Goal: Task Accomplishment & Management: Use online tool/utility

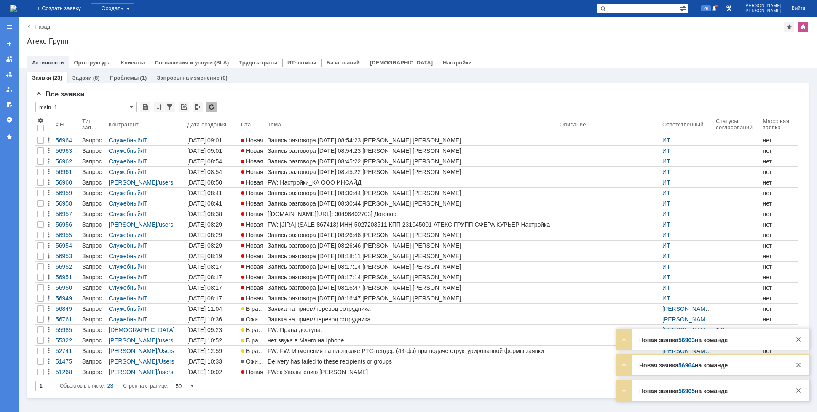
click at [324, 183] on div "FW: Настройки_КА ООО ИНСАЙД" at bounding box center [412, 182] width 289 height 7
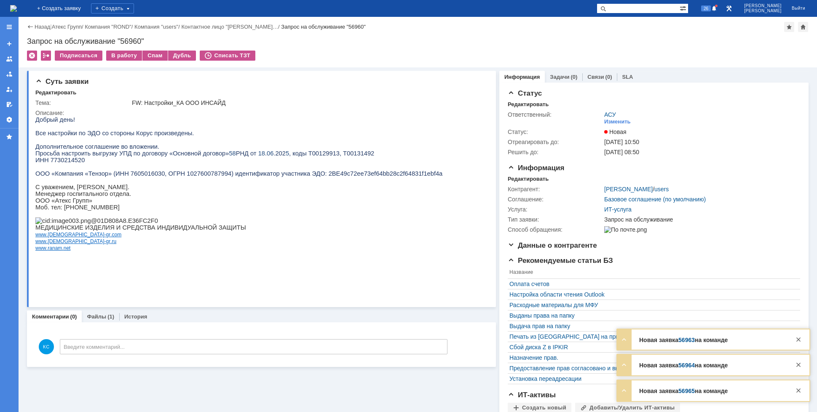
click at [17, 2] on div "На домашнюю" at bounding box center [13, 8] width 7 height 17
click at [17, 8] on img at bounding box center [13, 8] width 7 height 7
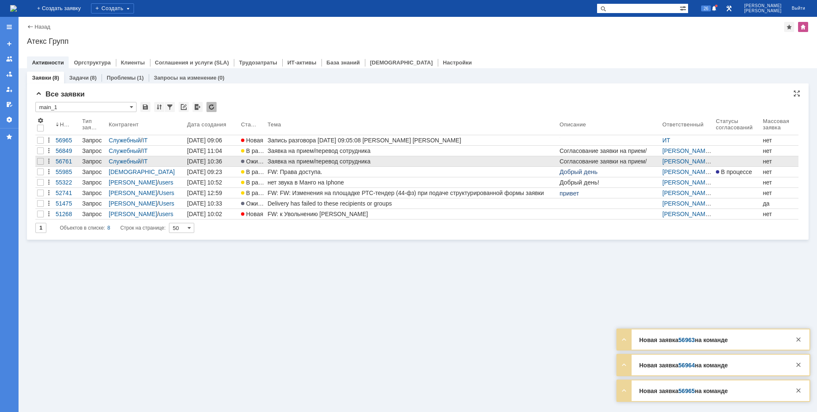
click at [293, 162] on div "Заявка на прием/перевод сотрудника" at bounding box center [412, 161] width 289 height 7
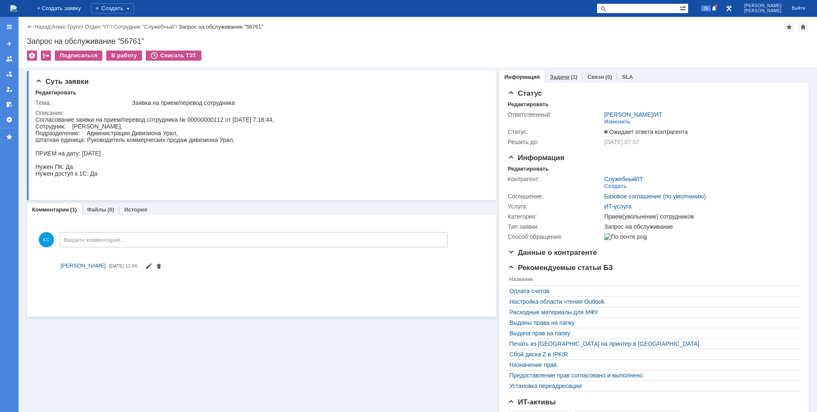
click at [572, 80] on div "Задачи (1)" at bounding box center [564, 77] width 38 height 12
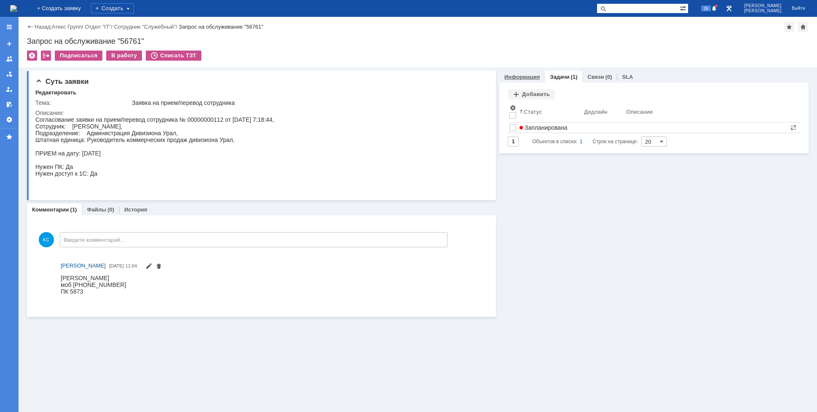
click at [523, 79] on link "Информация" at bounding box center [522, 77] width 35 height 6
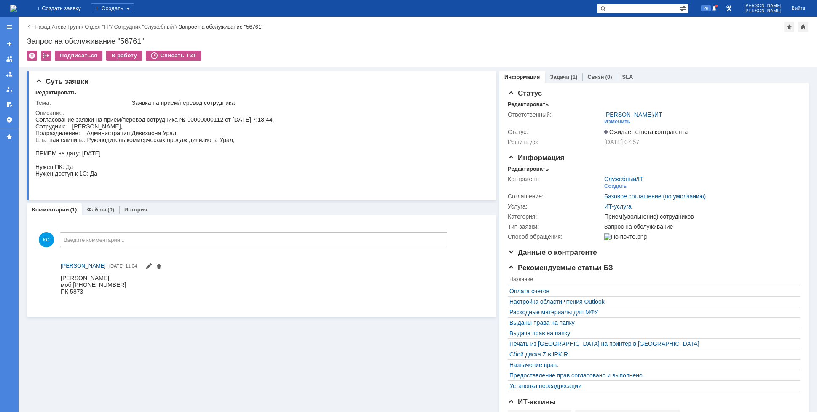
click at [17, 10] on img at bounding box center [13, 8] width 7 height 7
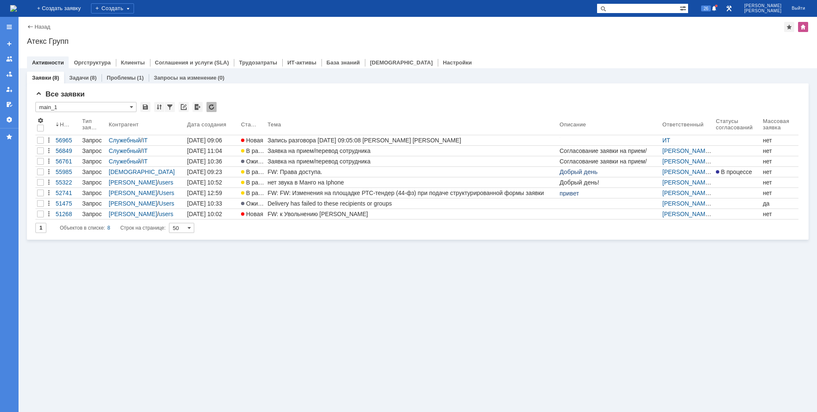
click at [321, 280] on div "Заявки (8) Задачи (8) Проблемы (1) Запросы на изменение (0) Все заявки * main_1…" at bounding box center [418, 240] width 799 height 344
click at [17, 10] on img at bounding box center [13, 8] width 7 height 7
click at [719, 4] on div "26" at bounding box center [709, 8] width 19 height 10
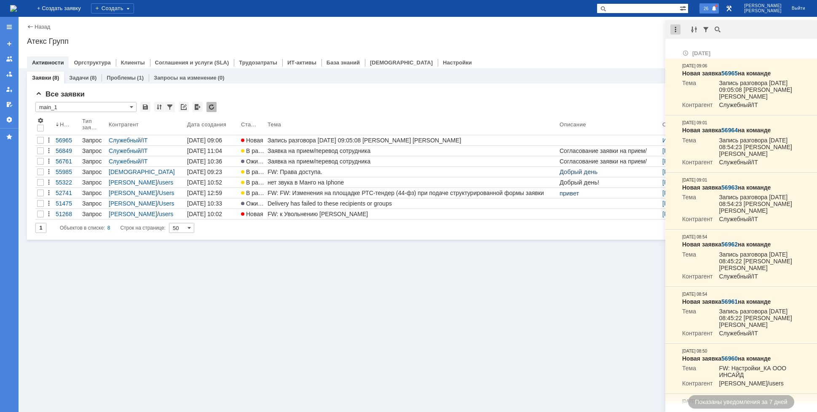
click at [678, 33] on div at bounding box center [676, 29] width 10 height 10
click at [679, 47] on div "Отметить уведомления прочитанными" at bounding box center [733, 51] width 123 height 13
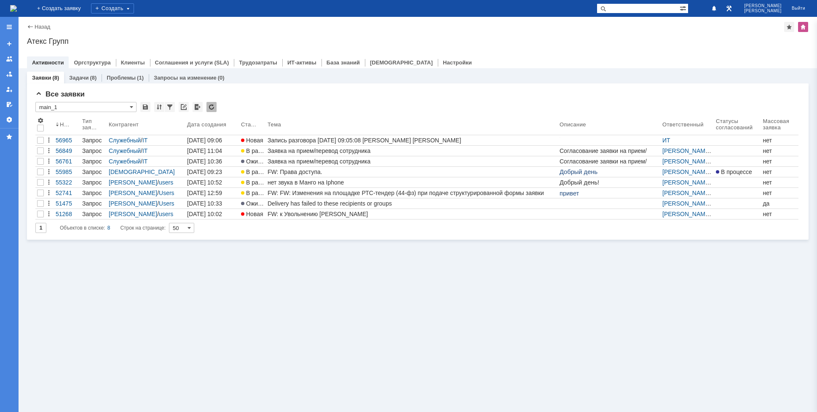
click at [648, 38] on div "Атекс Групп" at bounding box center [418, 41] width 782 height 8
click at [17, 5] on img at bounding box center [13, 8] width 7 height 7
click at [193, 291] on div "Заявки (8) Задачи (8) Проблемы (1) Запросы на изменение (0) Все заявки * main_1…" at bounding box center [418, 240] width 799 height 344
click at [273, 326] on div "Заявки (8) Задачи (8) Проблемы (1) Запросы на изменение (0) Все заявки * main_1…" at bounding box center [418, 240] width 799 height 344
click at [440, 276] on div "Заявки (8) Задачи (8) Проблемы (1) Запросы на изменение (0) Все заявки * main_1…" at bounding box center [418, 240] width 799 height 344
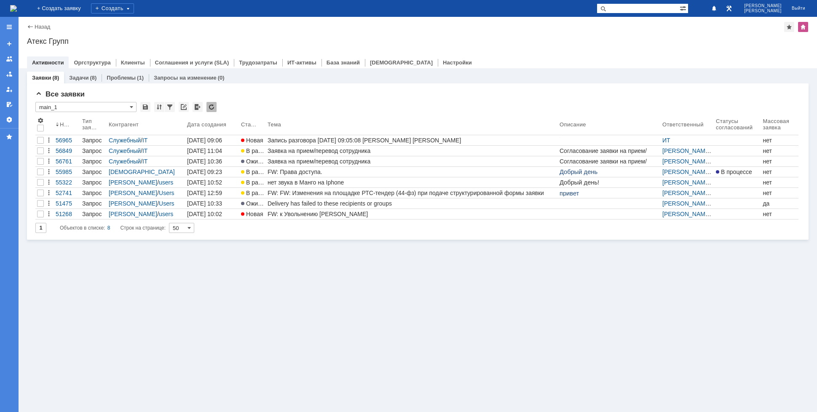
click at [279, 302] on div "Заявки (8) Задачи (8) Проблемы (1) Запросы на изменение (0) Все заявки * main_1…" at bounding box center [418, 240] width 799 height 344
click at [17, 8] on img at bounding box center [13, 8] width 7 height 7
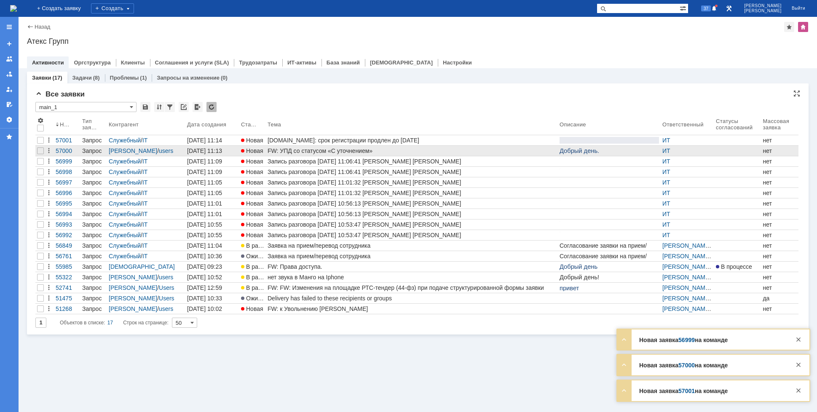
click at [273, 151] on div "FW: УПД со статусом «С уточнением»" at bounding box center [412, 151] width 289 height 7
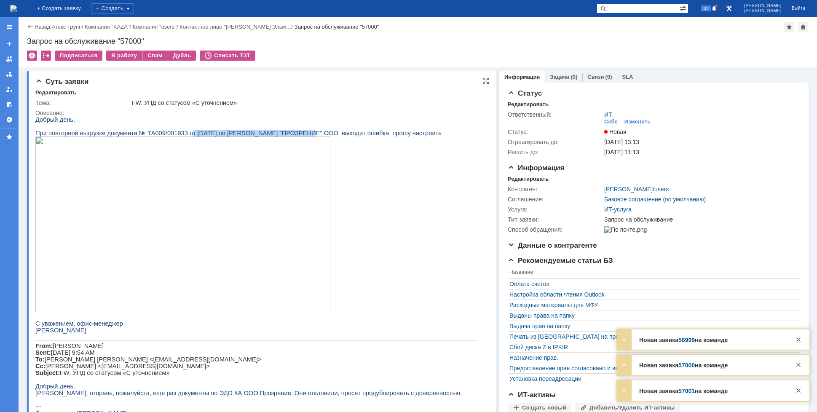
drag, startPoint x: 181, startPoint y: 134, endPoint x: 265, endPoint y: 134, distance: 83.5
click at [265, 134] on p "При повторной выгрузке документа № ТA009/001933 от [DATE] по ЭДО КА "ПРОЗРЕНИЕ"…" at bounding box center [256, 133] width 442 height 7
drag, startPoint x: 289, startPoint y: 135, endPoint x: 352, endPoint y: 135, distance: 63.7
click at [313, 135] on span ""ПРОЗРЕНИЕ" ООО выходит ошибка, прошу настроить" at bounding box center [361, 133] width 162 height 7
click at [635, 119] on div "Изменить" at bounding box center [638, 121] width 27 height 7
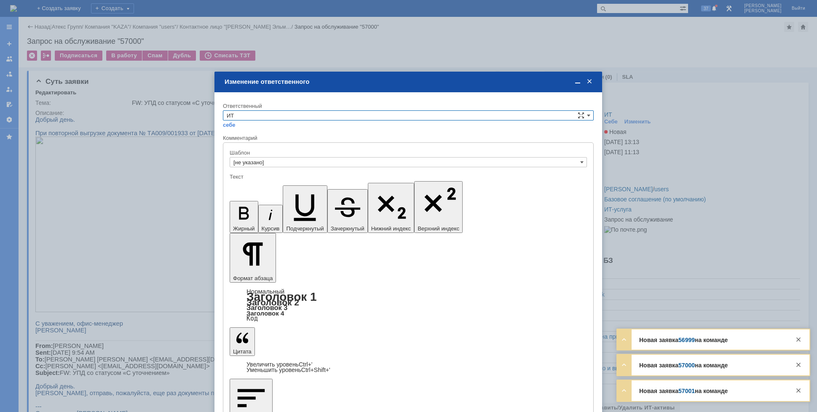
click at [593, 79] on span at bounding box center [590, 82] width 8 height 8
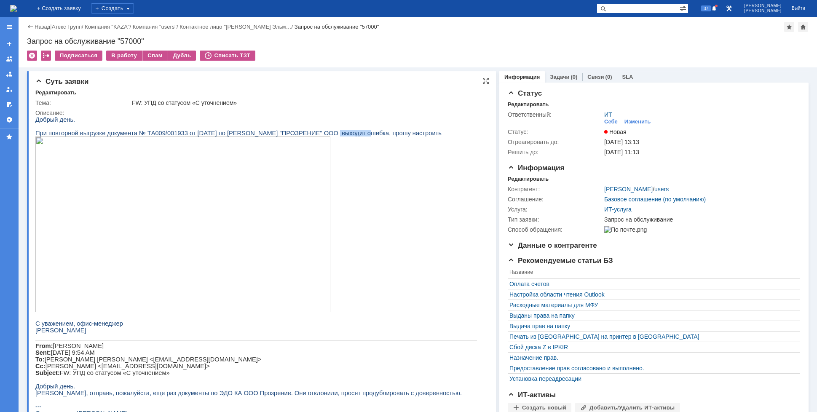
click at [209, 189] on img at bounding box center [182, 225] width 295 height 176
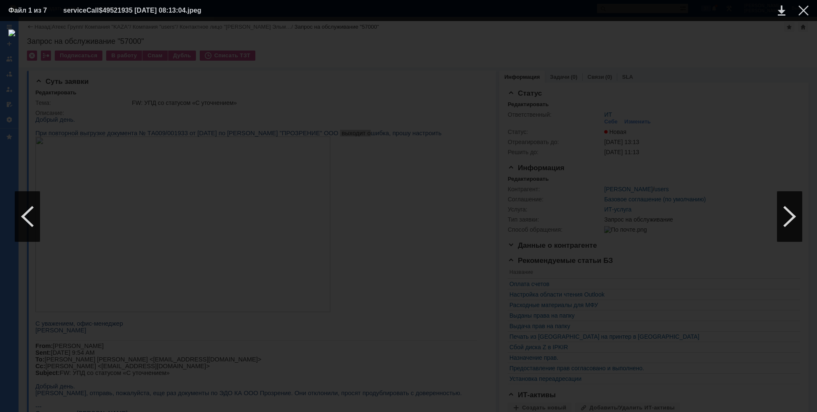
click at [709, 94] on div at bounding box center [408, 217] width 801 height 374
click at [803, 7] on div at bounding box center [804, 10] width 10 height 10
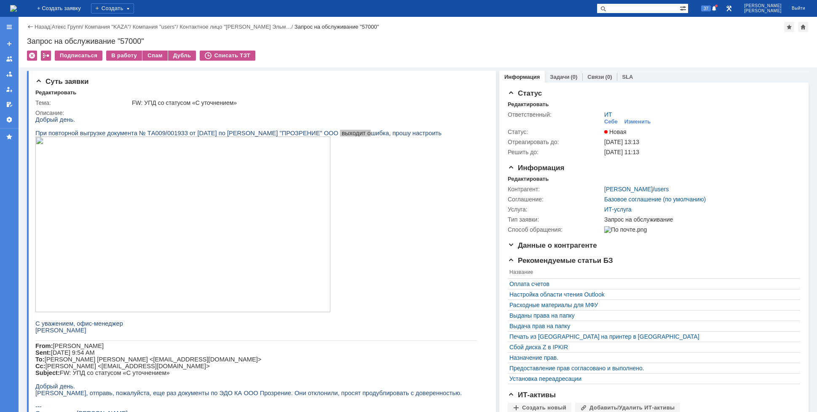
click at [17, 10] on img at bounding box center [13, 8] width 7 height 7
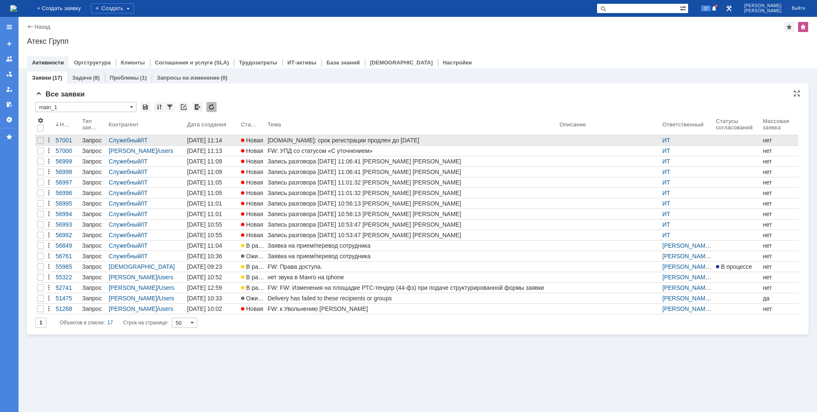
click at [333, 137] on div "[DOMAIN_NAME]: срок регистрации продлен до [DATE]" at bounding box center [412, 140] width 289 height 7
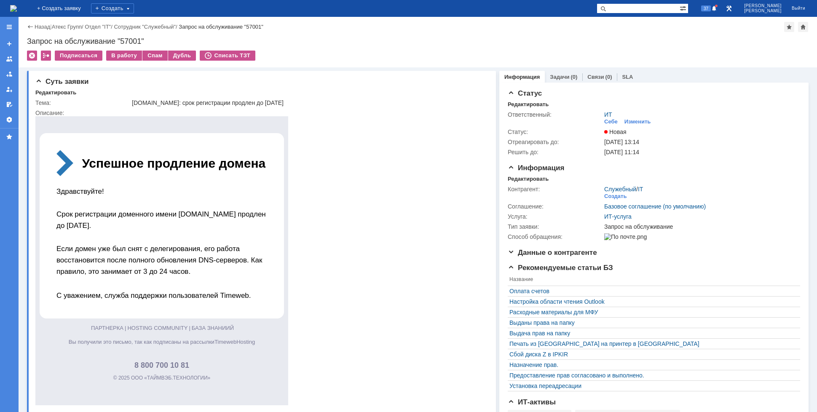
click at [17, 5] on img at bounding box center [13, 8] width 7 height 7
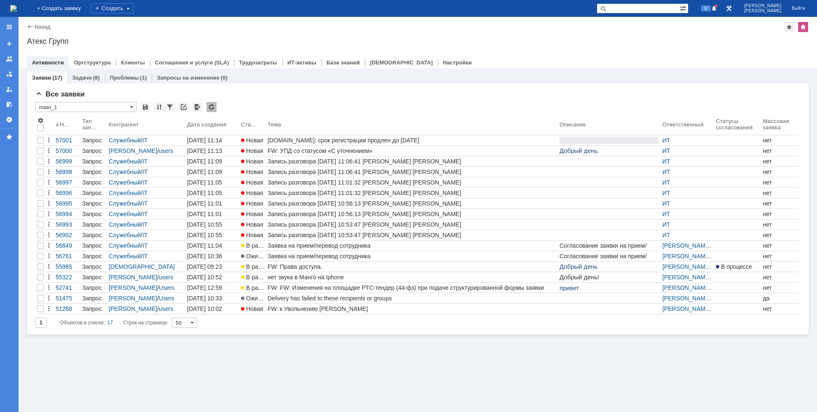
drag, startPoint x: 43, startPoint y: 79, endPoint x: 53, endPoint y: 83, distance: 10.8
click at [43, 79] on link "Заявки" at bounding box center [41, 78] width 19 height 6
click at [17, 11] on img at bounding box center [13, 8] width 7 height 7
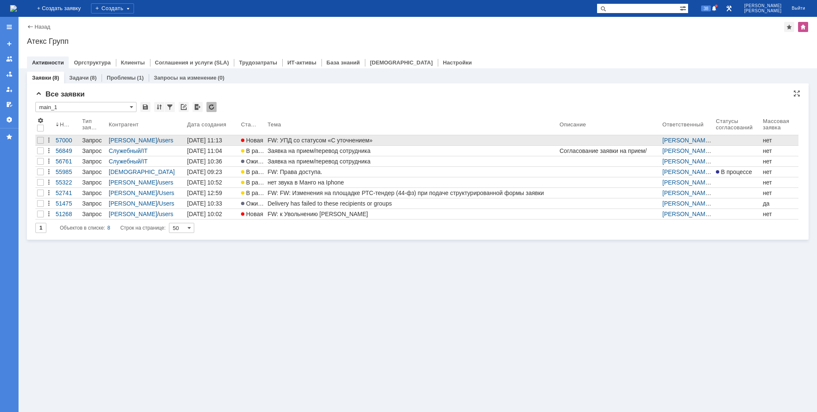
click at [269, 138] on div "FW: УПД со статусом «С уточнением»" at bounding box center [412, 140] width 289 height 7
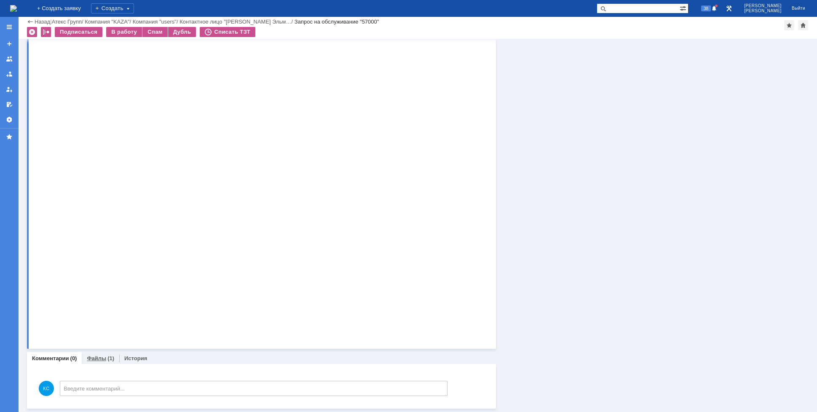
click at [99, 356] on link "Файлы" at bounding box center [96, 358] width 19 height 6
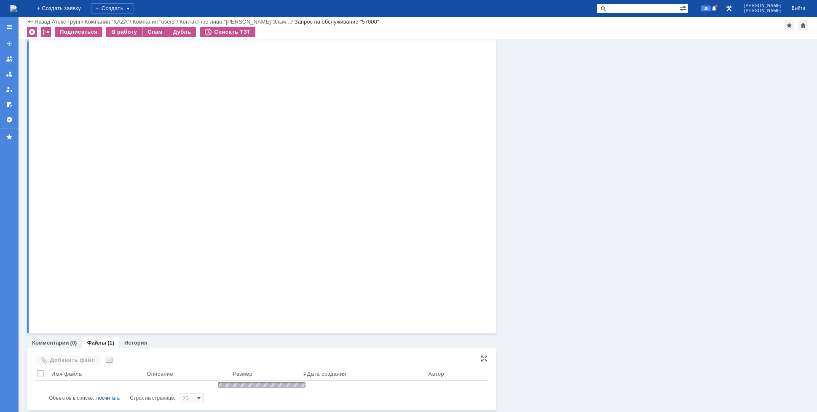
scroll to position [1220, 0]
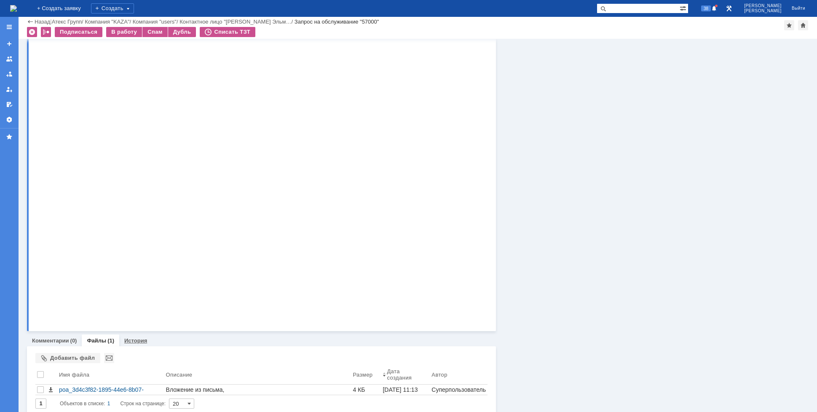
click at [135, 341] on link "История" at bounding box center [135, 341] width 23 height 6
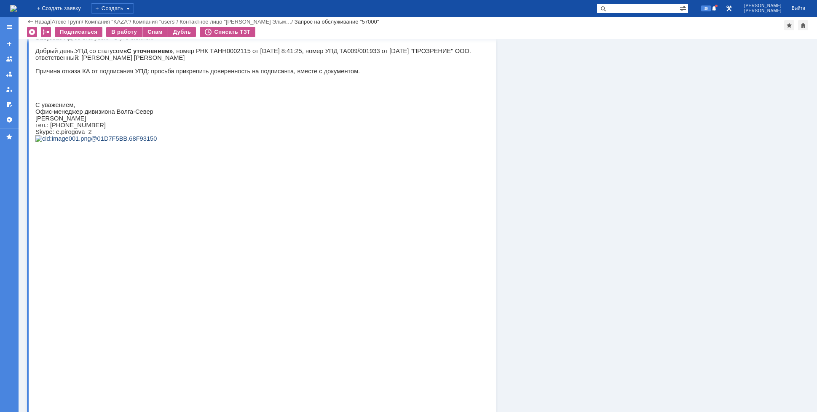
scroll to position [1118, 0]
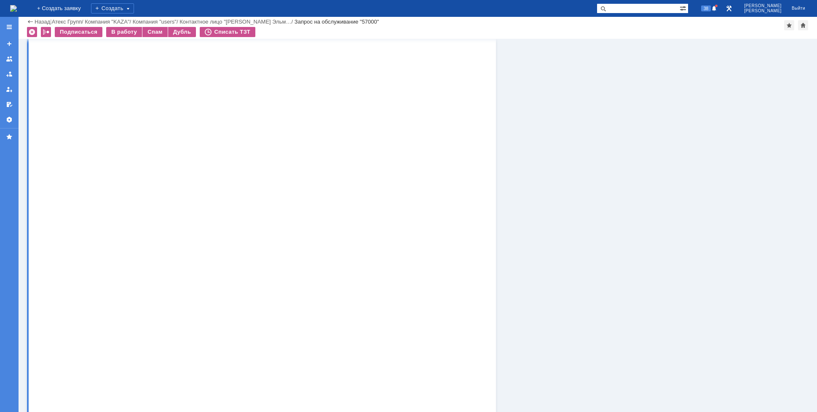
drag, startPoint x: 131, startPoint y: 283, endPoint x: 143, endPoint y: 284, distance: 12.3
drag, startPoint x: 115, startPoint y: 304, endPoint x: 150, endPoint y: 301, distance: 34.7
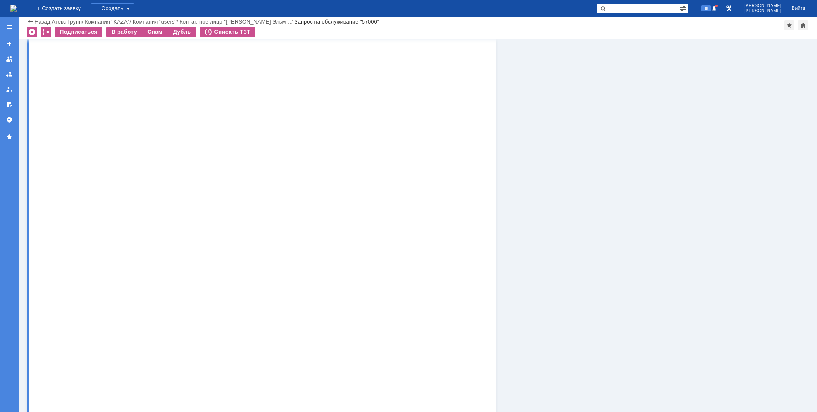
drag, startPoint x: 177, startPoint y: 301, endPoint x: 202, endPoint y: 301, distance: 24.5
drag, startPoint x: 231, startPoint y: 301, endPoint x: 244, endPoint y: 301, distance: 13.1
drag, startPoint x: 272, startPoint y: 298, endPoint x: 289, endPoint y: 298, distance: 16.9
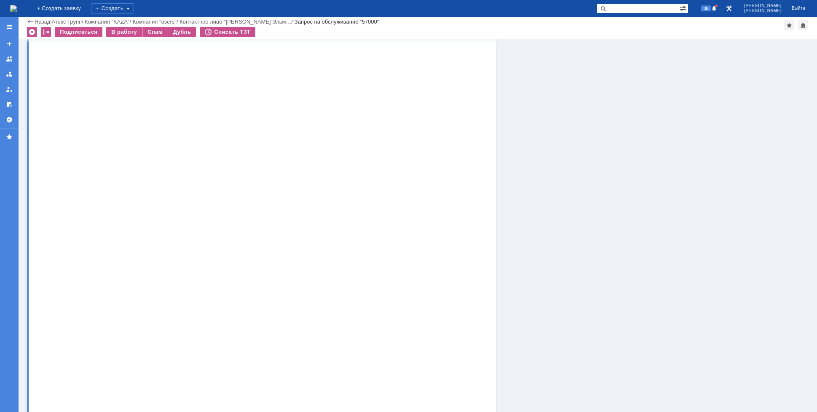
drag, startPoint x: 236, startPoint y: 306, endPoint x: 266, endPoint y: 301, distance: 29.5
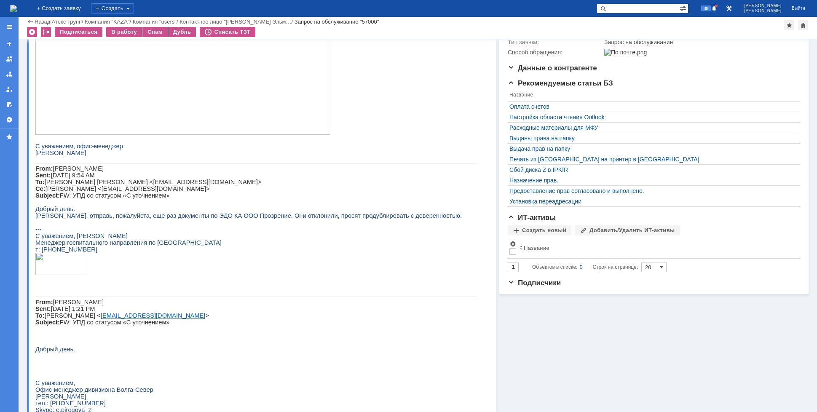
scroll to position [0, 0]
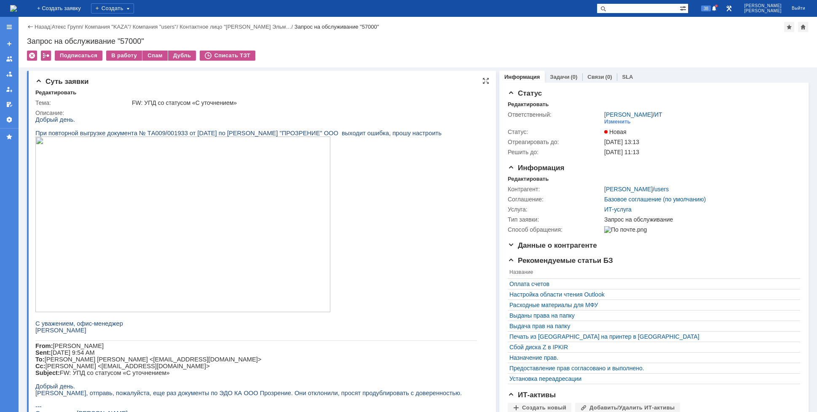
click at [137, 110] on div "Описание:" at bounding box center [259, 113] width 449 height 7
drag, startPoint x: 84, startPoint y: 134, endPoint x: 155, endPoint y: 134, distance: 70.4
click at [147, 134] on p "При повторной выгрузке документа № ТA009/001933 от [DATE] по ЭДО КА "ПРОЗРЕНИЕ"…" at bounding box center [256, 133] width 442 height 7
drag, startPoint x: 206, startPoint y: 134, endPoint x: 266, endPoint y: 140, distance: 59.7
click at [239, 137] on p "При повторной выгрузке документа № ТA009/001933 от [DATE] по ЭДО КА "ПРОЗРЕНИЕ"…" at bounding box center [256, 133] width 442 height 7
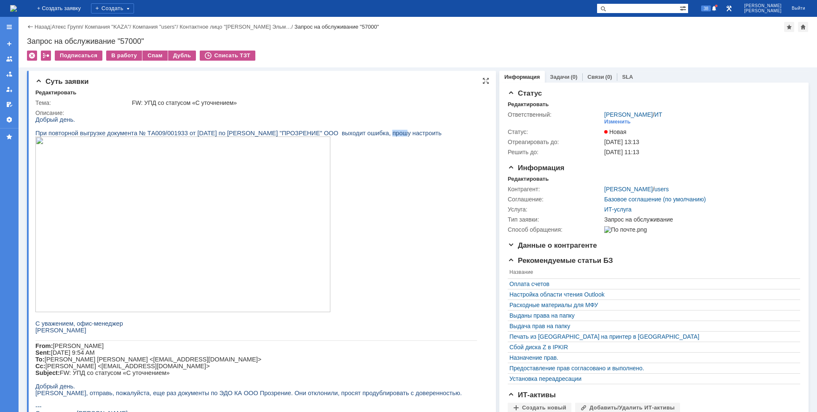
drag, startPoint x: 335, startPoint y: 133, endPoint x: 346, endPoint y: 135, distance: 11.7
click at [346, 135] on span ""ПРОЗРЕНИЕ" ООО выходит ошибка, прошу настроить" at bounding box center [361, 133] width 162 height 7
click at [353, 136] on span ""ПРОЗРЕНИЕ" ООО выходит ошибка, прошу настроить" at bounding box center [361, 133] width 162 height 7
click at [126, 55] on div "В работу" at bounding box center [124, 56] width 36 height 10
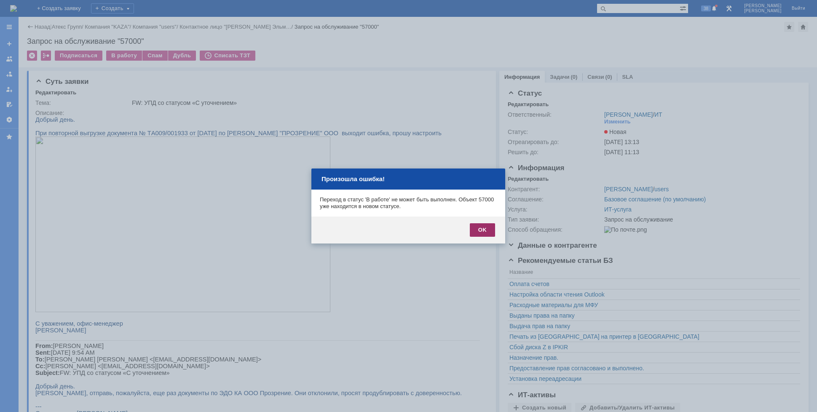
click at [482, 232] on div "OK" at bounding box center [482, 229] width 25 height 13
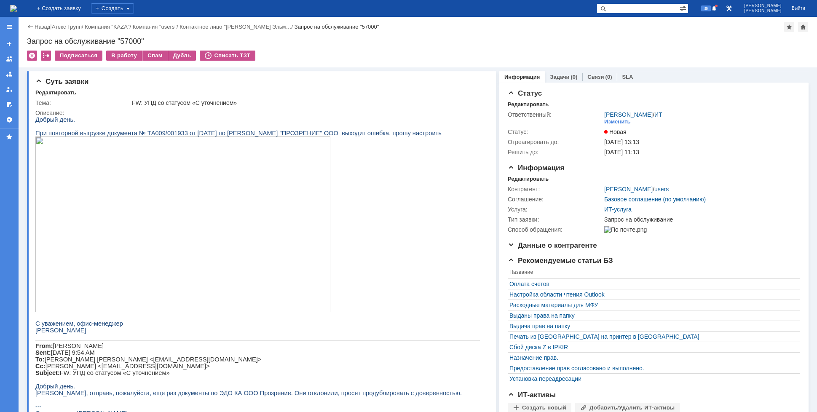
click at [17, 5] on img at bounding box center [13, 8] width 7 height 7
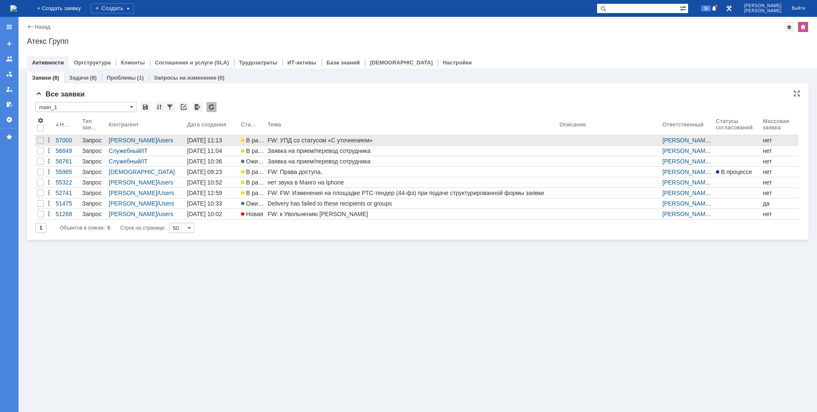
click at [318, 141] on div "FW: УПД со статусом «С уточнением»" at bounding box center [412, 140] width 289 height 7
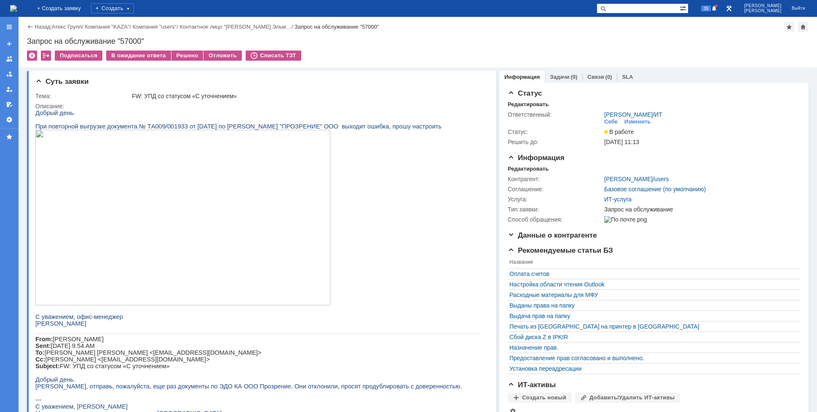
click at [17, 9] on img at bounding box center [13, 8] width 7 height 7
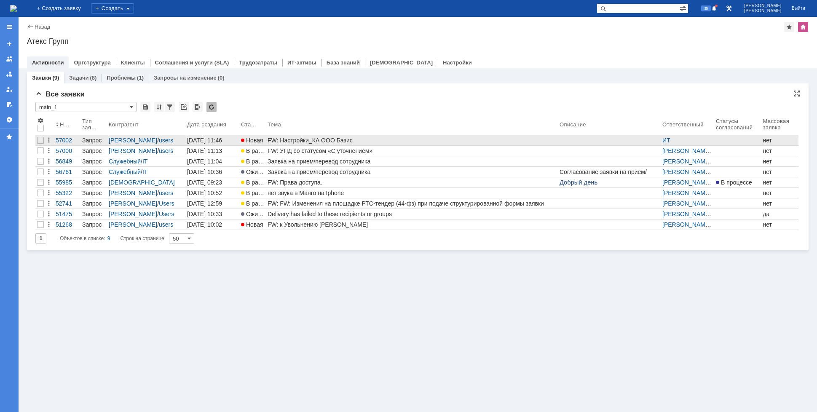
click at [348, 139] on div "FW: Настройки_КА ООО Базис" at bounding box center [412, 140] width 289 height 7
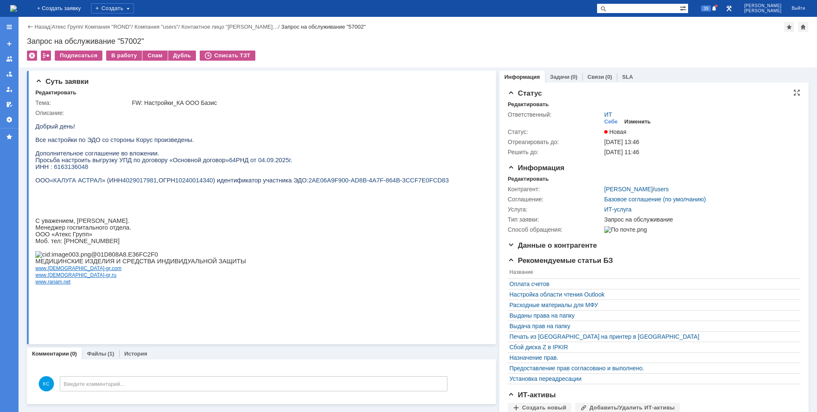
click at [626, 124] on div "Изменить" at bounding box center [638, 121] width 27 height 7
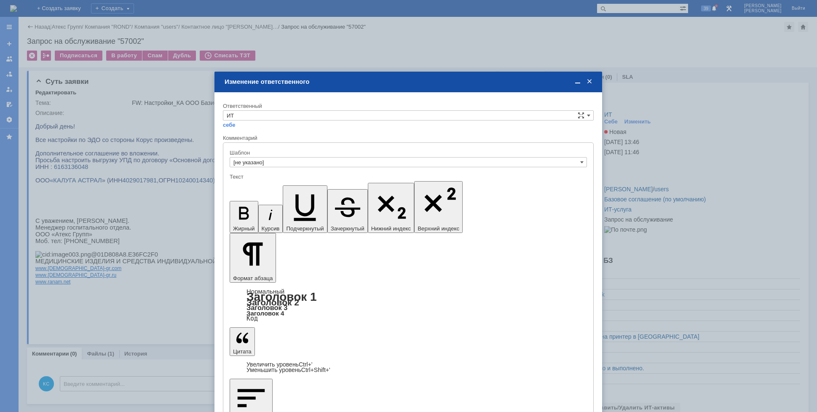
click at [258, 121] on div "себе своей команде" at bounding box center [408, 125] width 371 height 8
click at [259, 115] on input "ИТ" at bounding box center [408, 115] width 371 height 10
click at [258, 183] on span "АСУ" at bounding box center [408, 185] width 363 height 7
type input "АСУ"
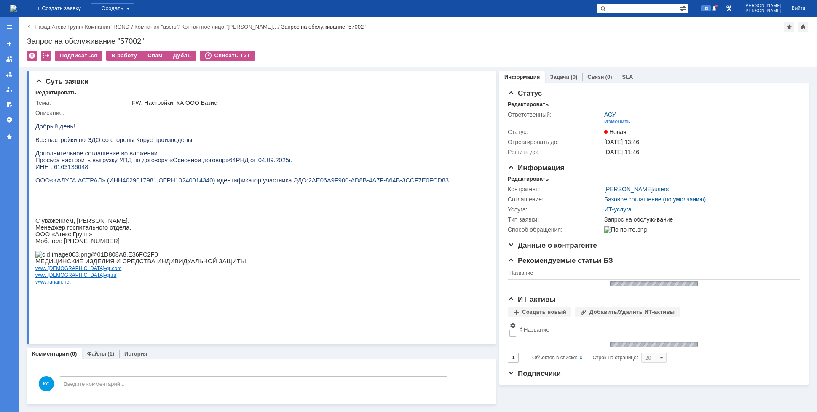
click at [17, 9] on img at bounding box center [13, 8] width 7 height 7
